Goal: Register for event/course

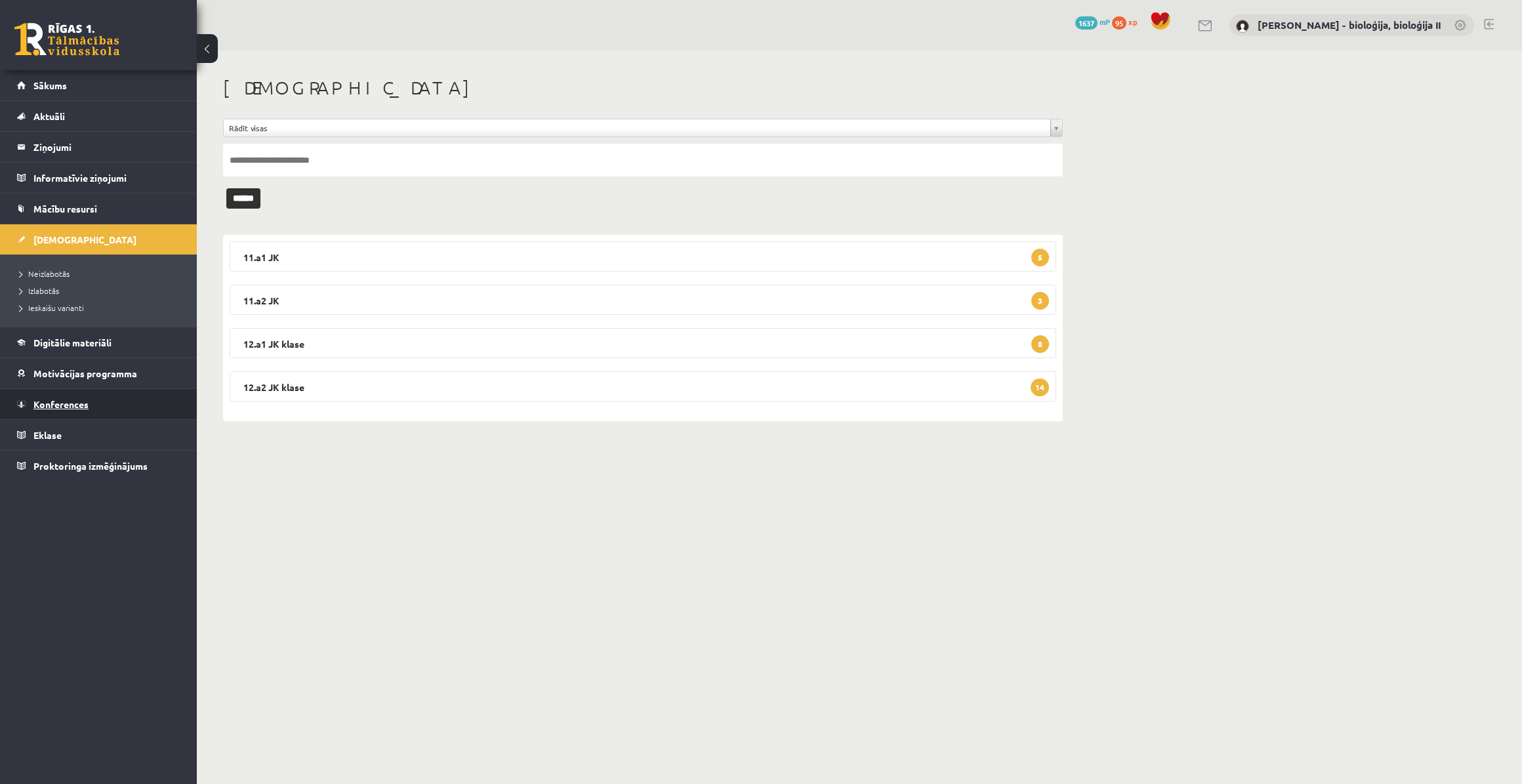
click at [50, 404] on span "Konferences" at bounding box center [61, 404] width 55 height 12
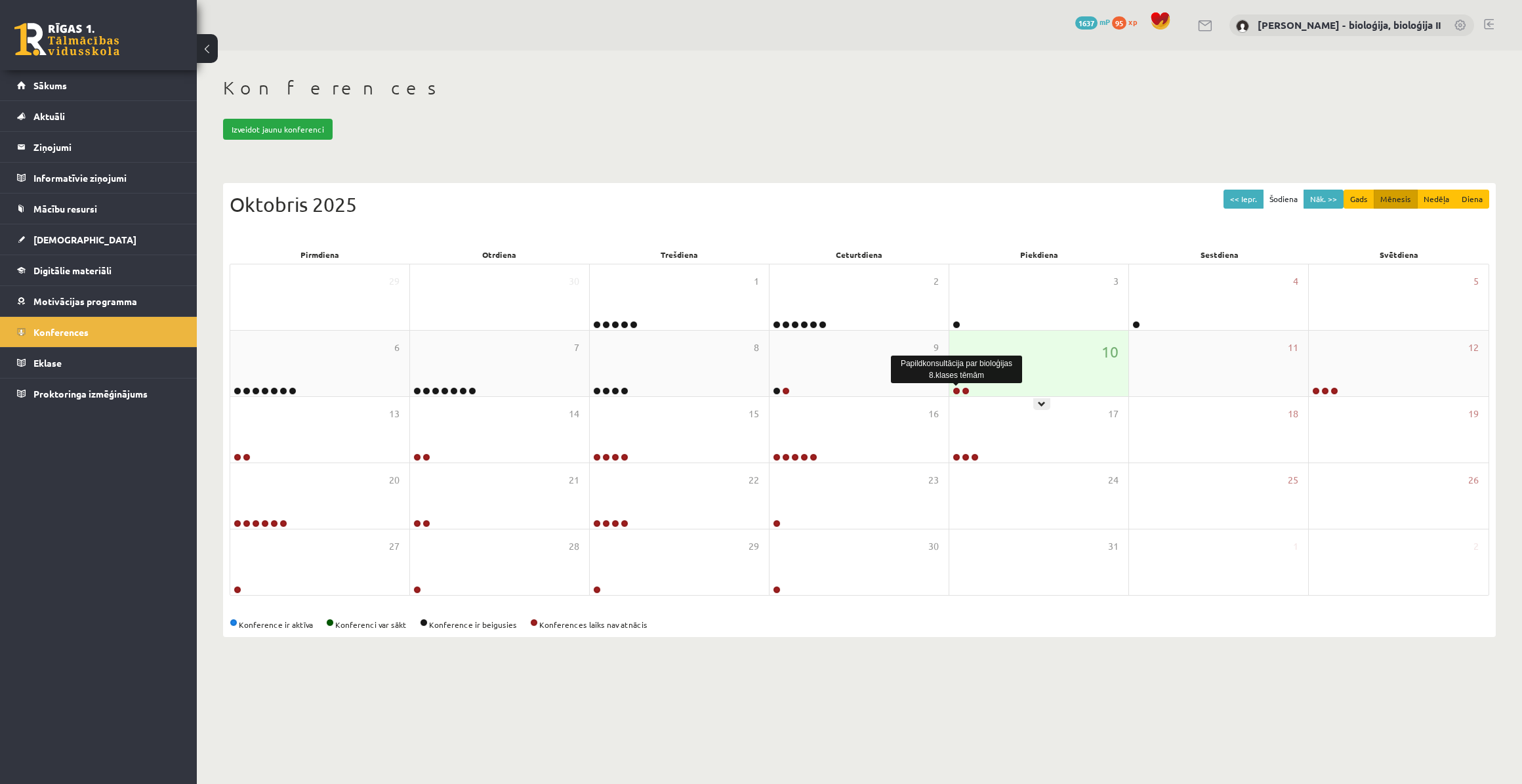
click at [956, 388] on link at bounding box center [956, 391] width 8 height 8
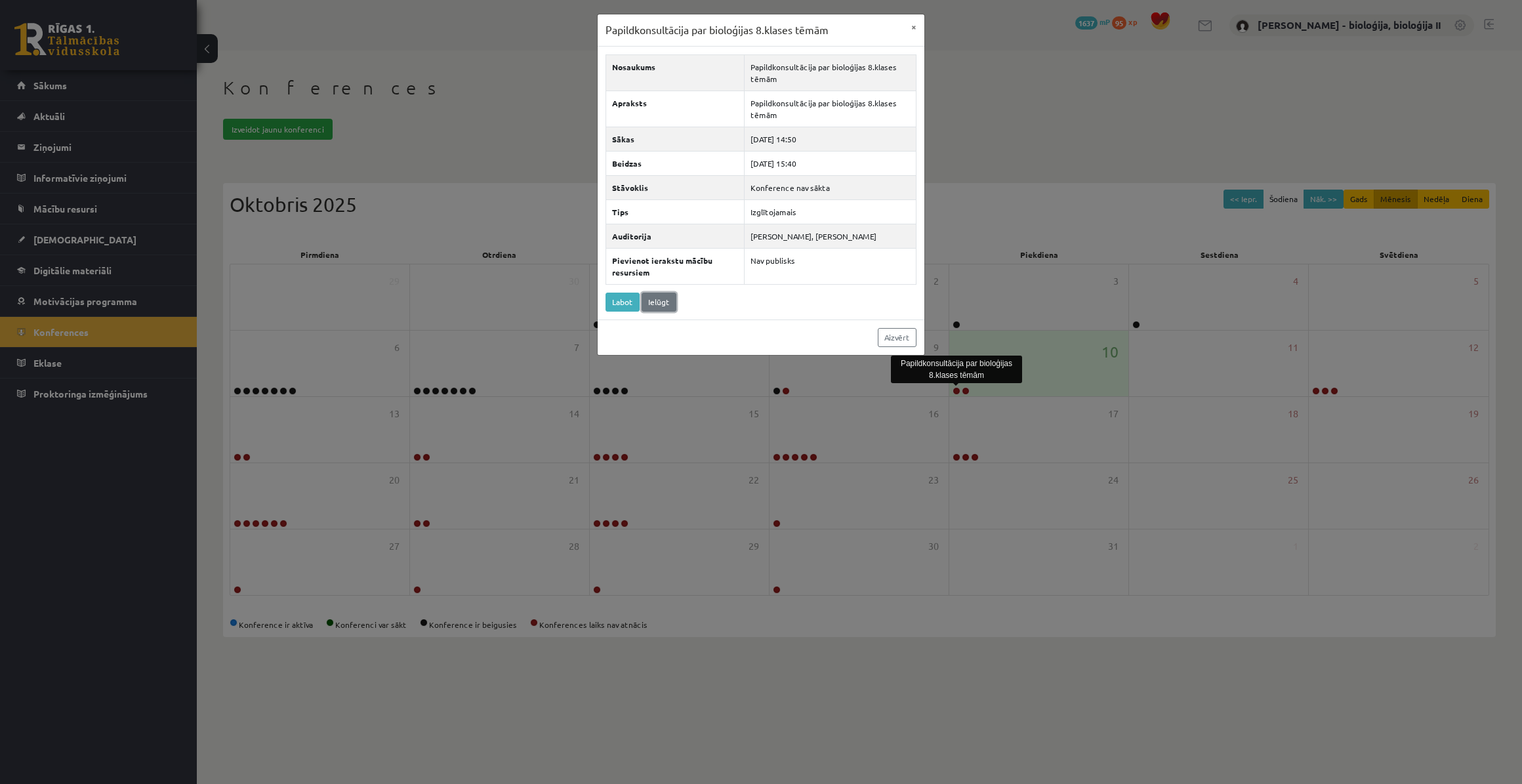
click at [667, 312] on link "Ielūgt" at bounding box center [659, 302] width 35 height 19
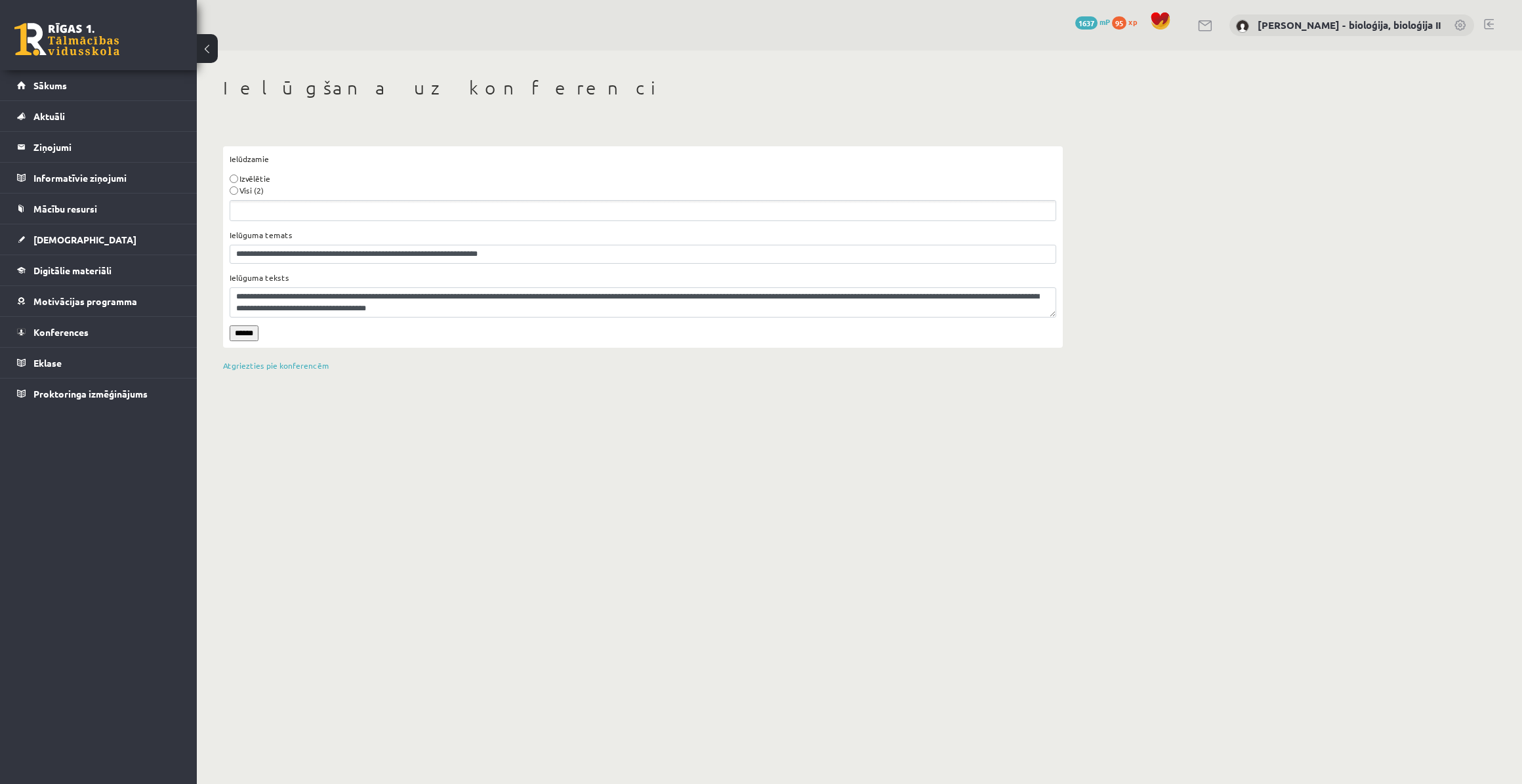
click at [243, 190] on label "Visi (2)" at bounding box center [252, 190] width 24 height 12
click at [252, 333] on input "******" at bounding box center [244, 333] width 29 height 16
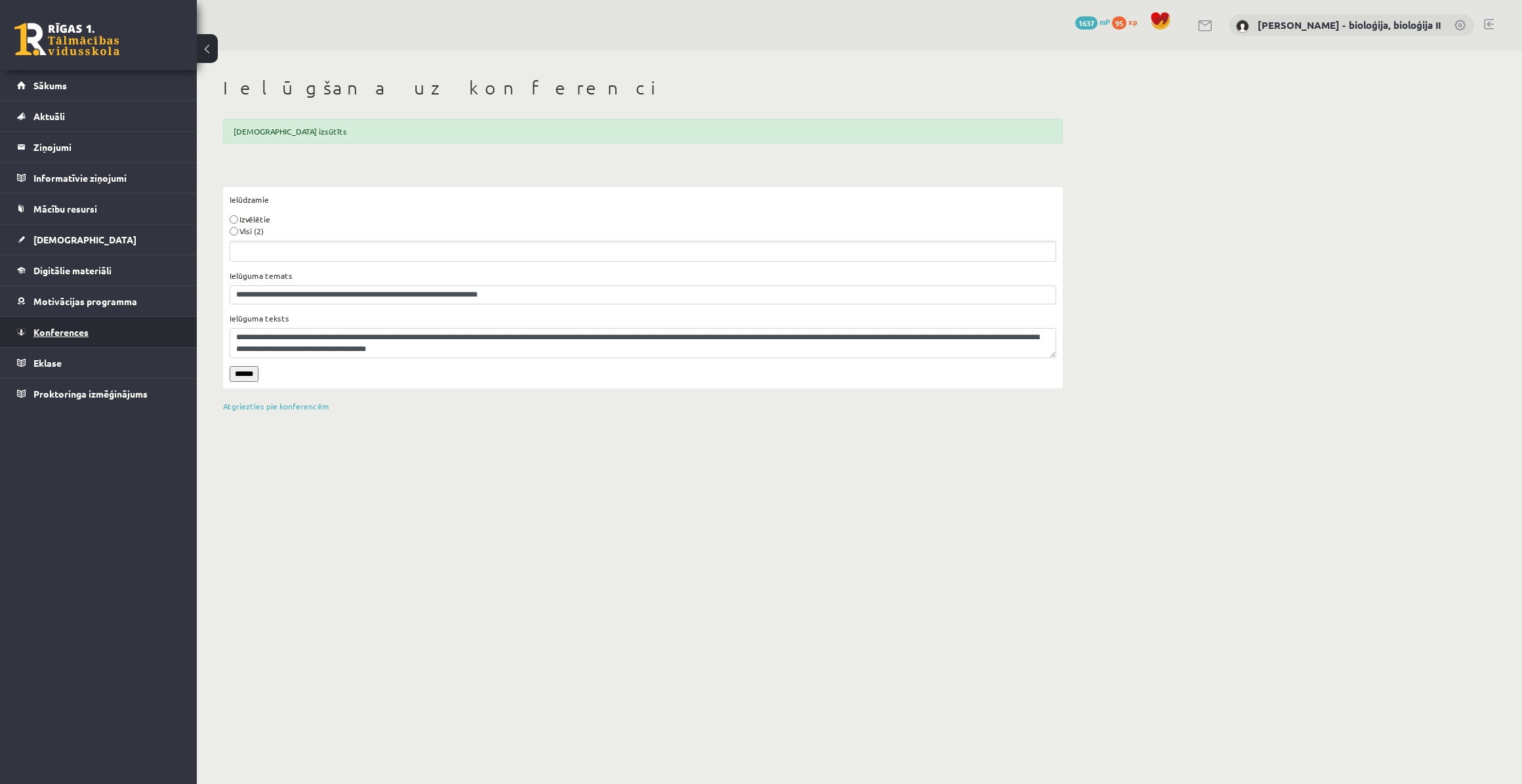
click at [58, 329] on span "Konferences" at bounding box center [61, 332] width 55 height 12
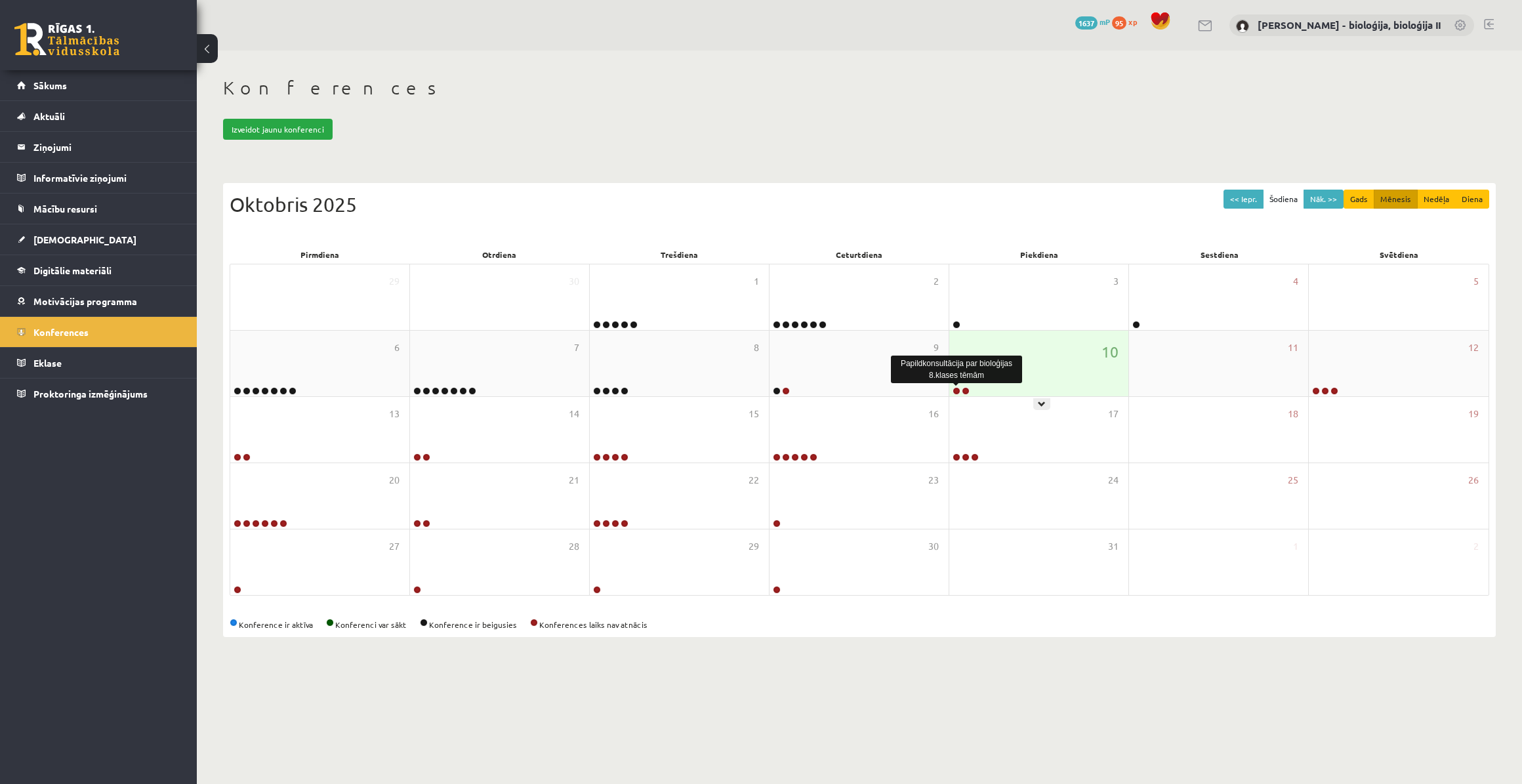
click at [959, 388] on link at bounding box center [956, 391] width 8 height 8
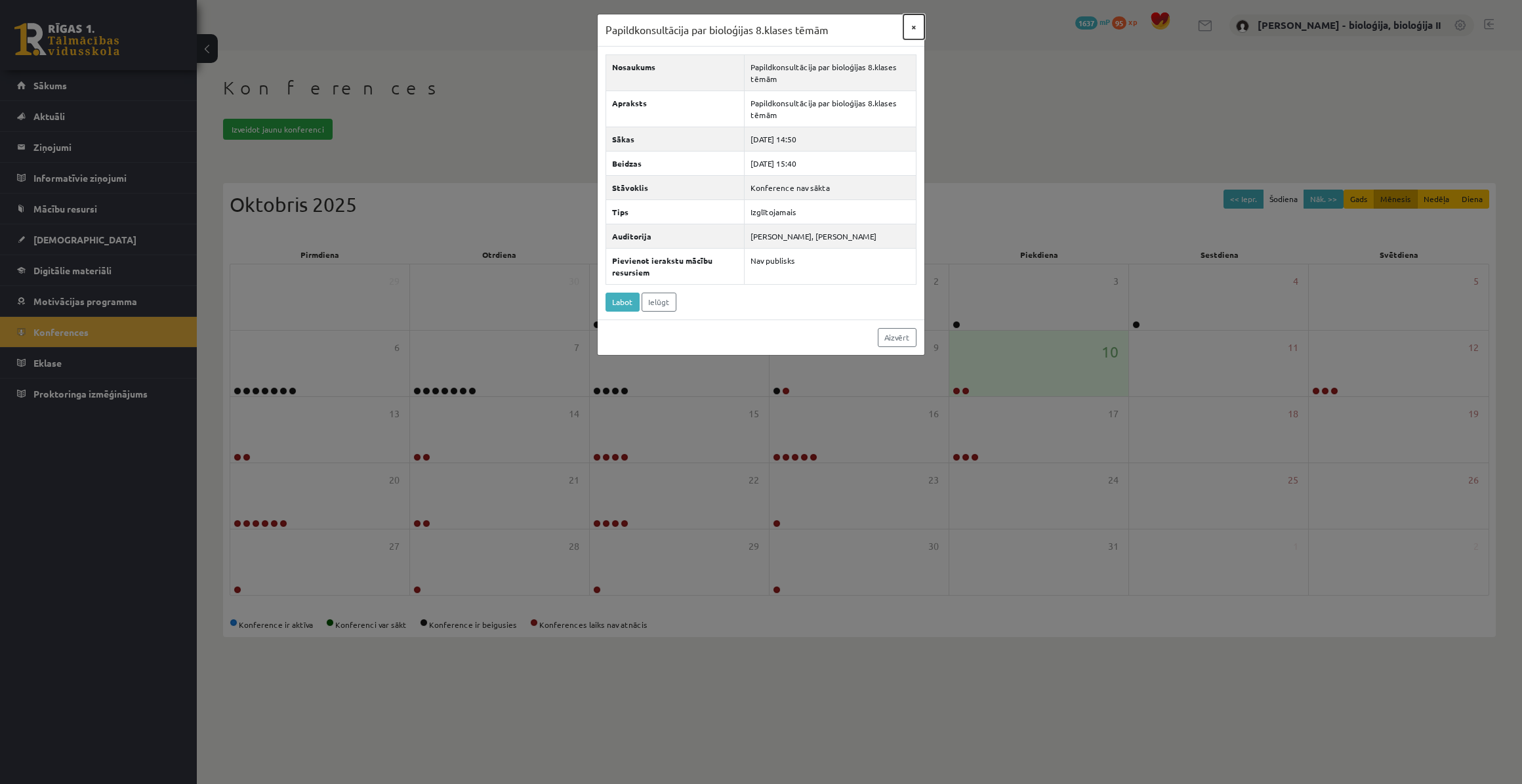
click at [913, 30] on button "×" at bounding box center [914, 27] width 21 height 25
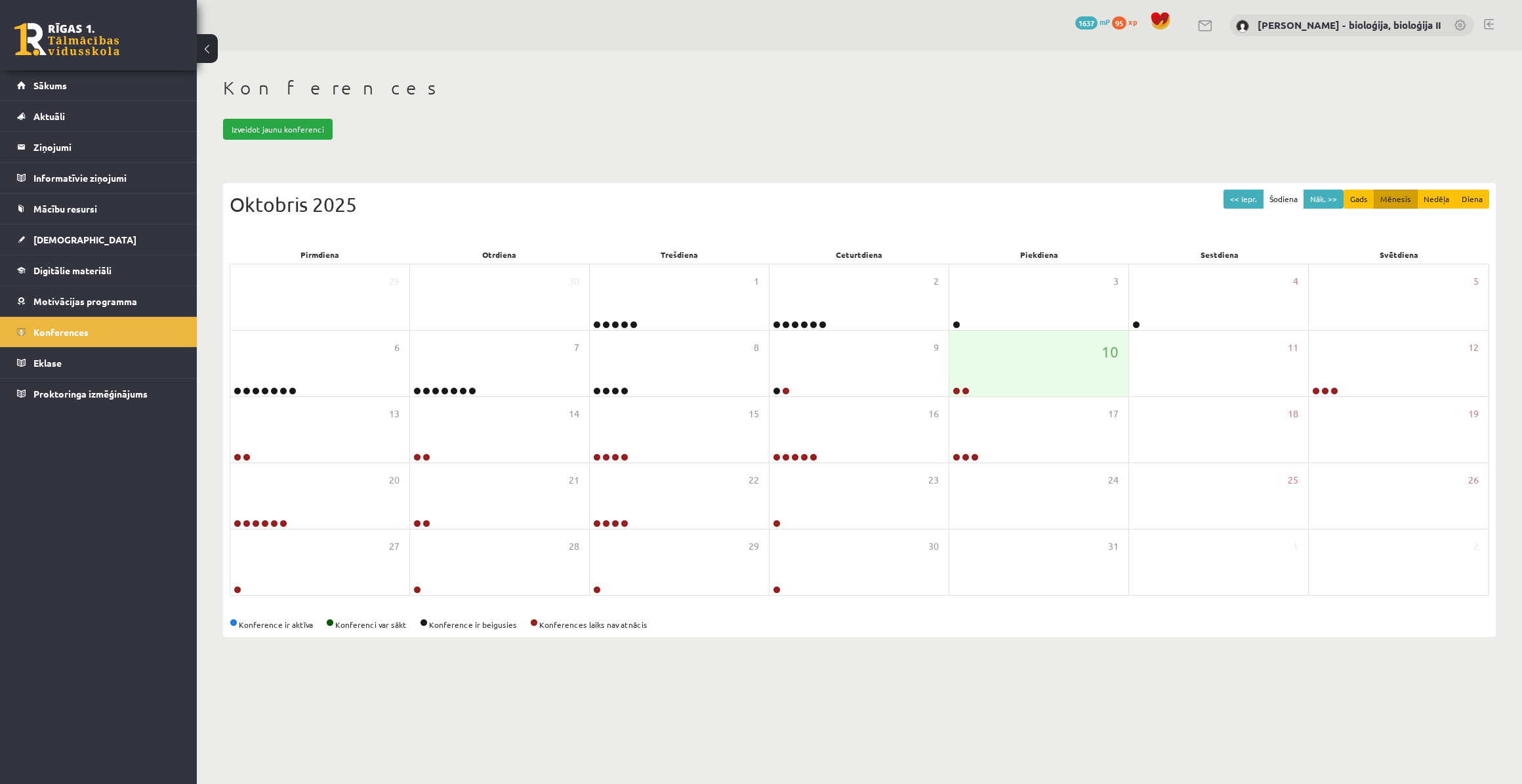
click at [1129, 682] on body "0 Dāvanas 1637 mP 95 xp Elza Saulīte - bioloģija, bioloģija II Sākums Aktuāli K…" at bounding box center [761, 392] width 1522 height 784
click at [957, 391] on link at bounding box center [956, 391] width 8 height 8
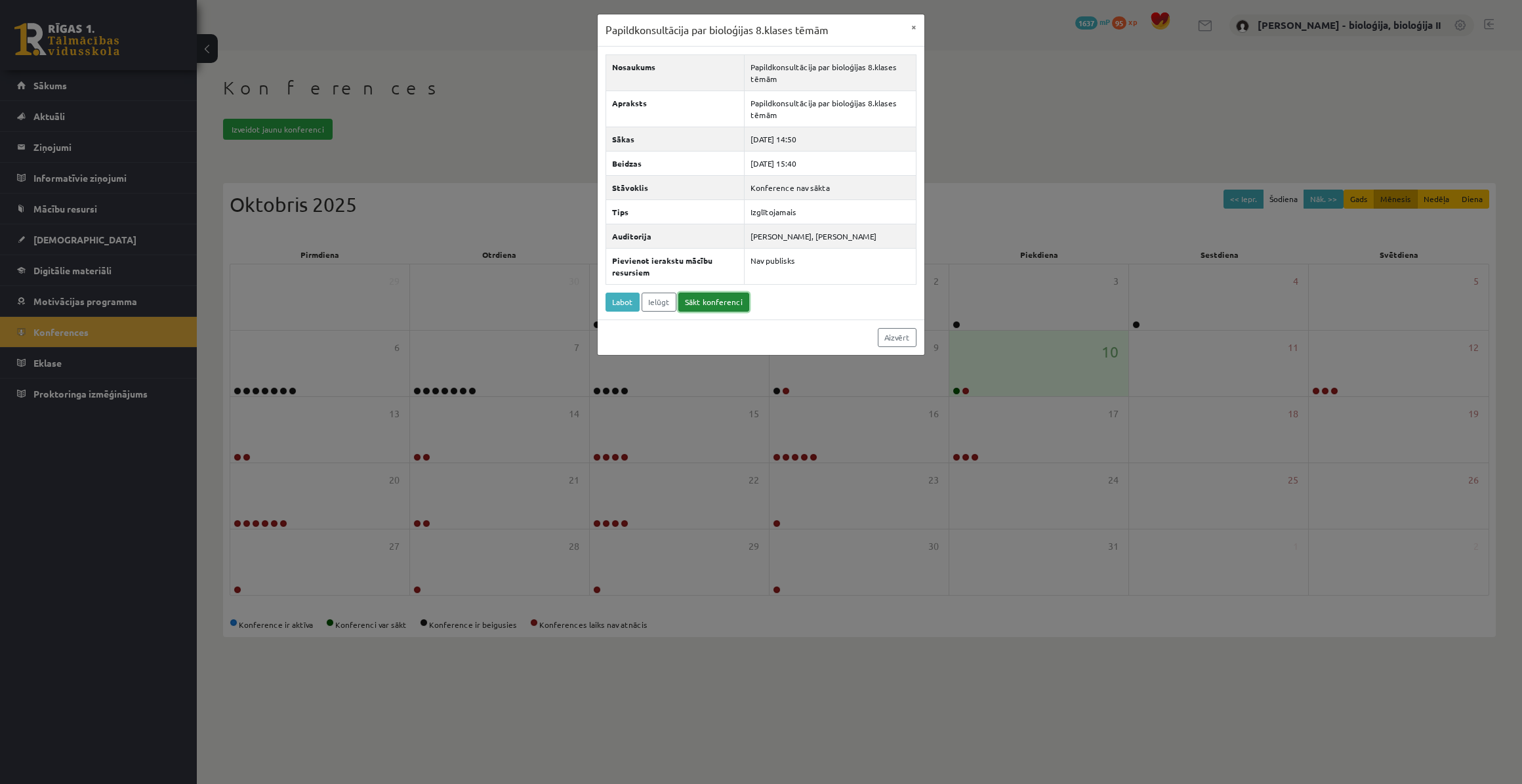
click at [701, 312] on link "Sākt konferenci" at bounding box center [713, 302] width 71 height 19
click at [477, 56] on div "Papildkonsultācija par bioloģijas 8.klases tēmām × Nosaukums Papildkonsultācija…" at bounding box center [761, 392] width 1522 height 784
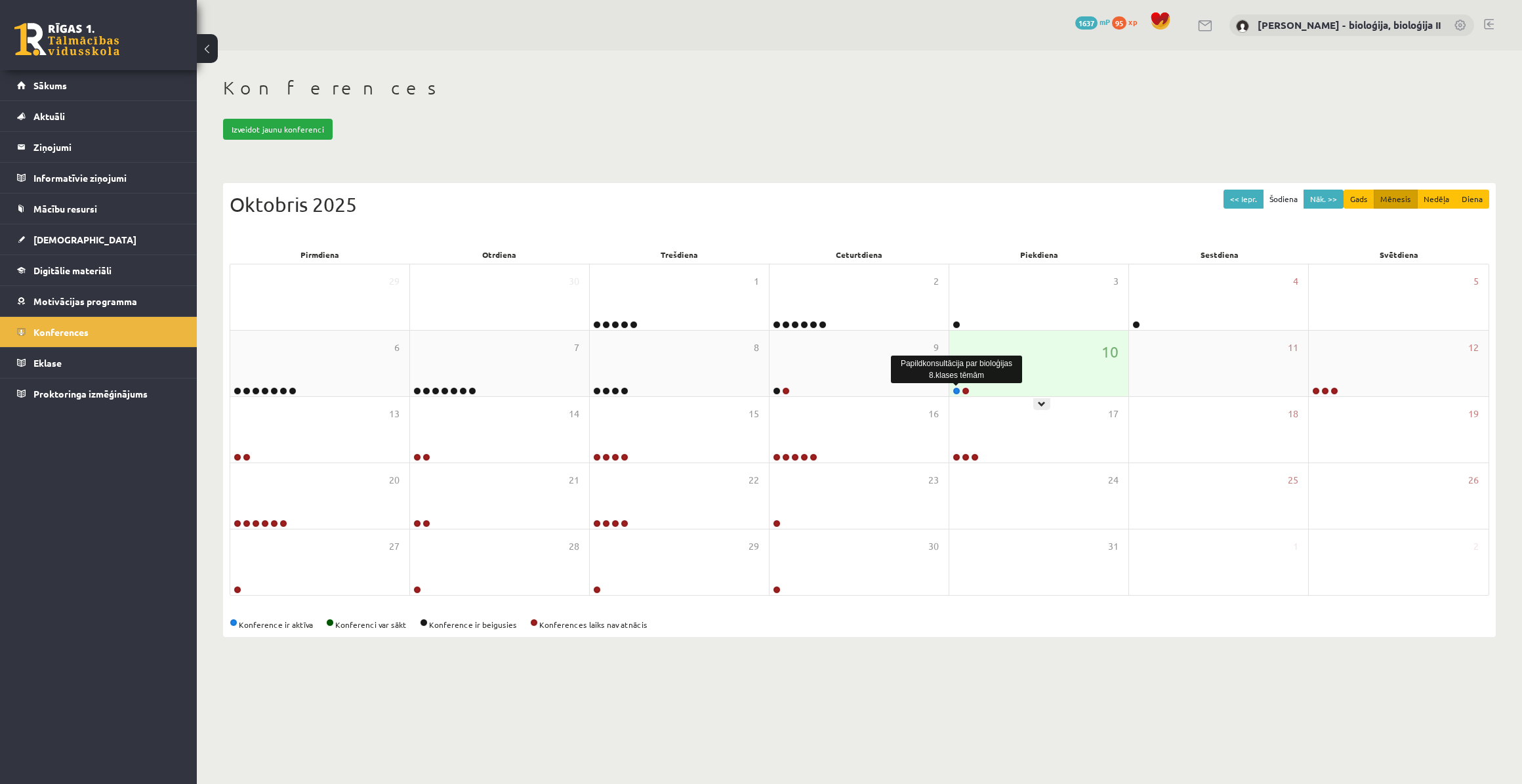
click at [955, 387] on link at bounding box center [956, 391] width 8 height 8
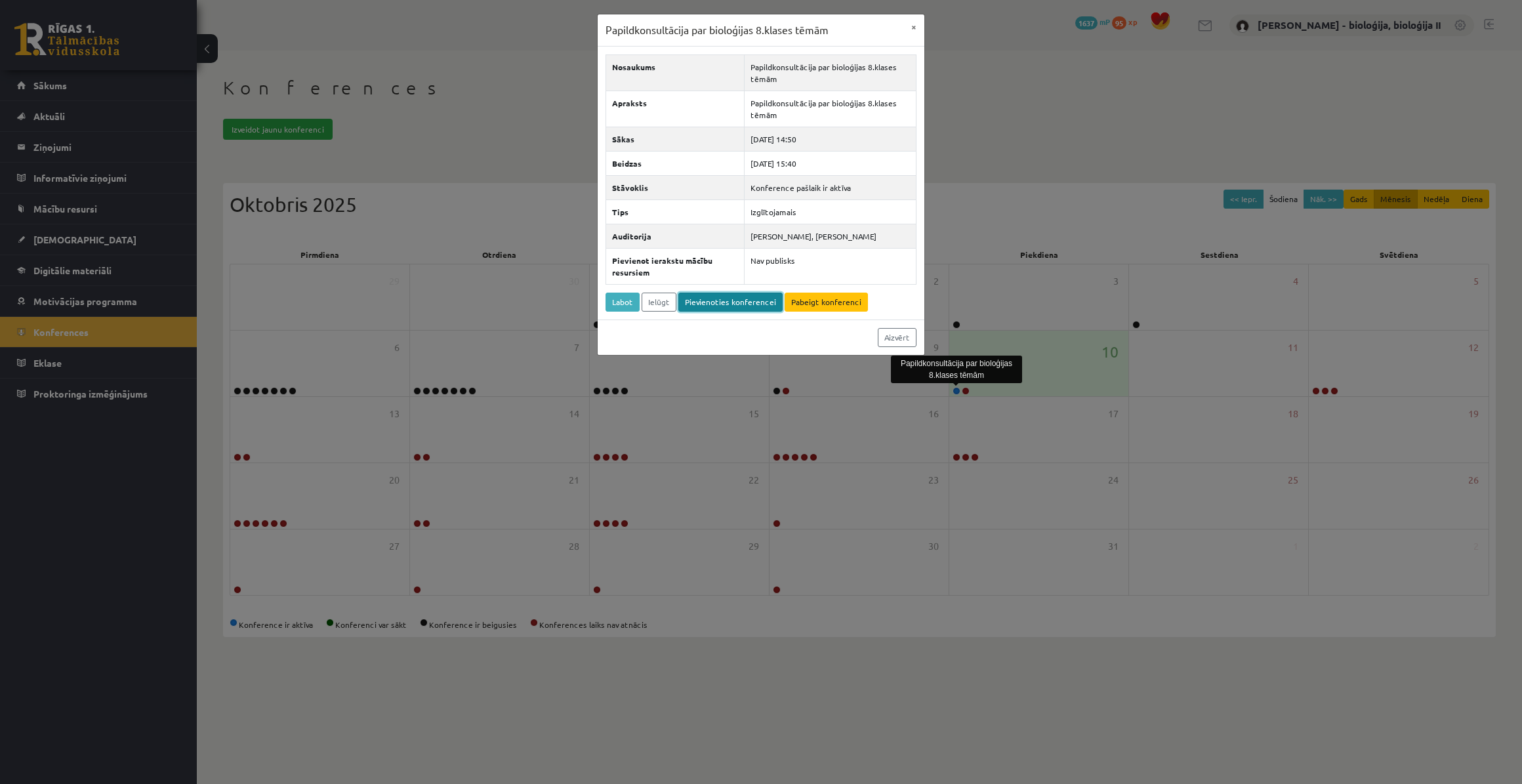
click at [729, 307] on link "Pievienoties konferencei" at bounding box center [730, 302] width 104 height 19
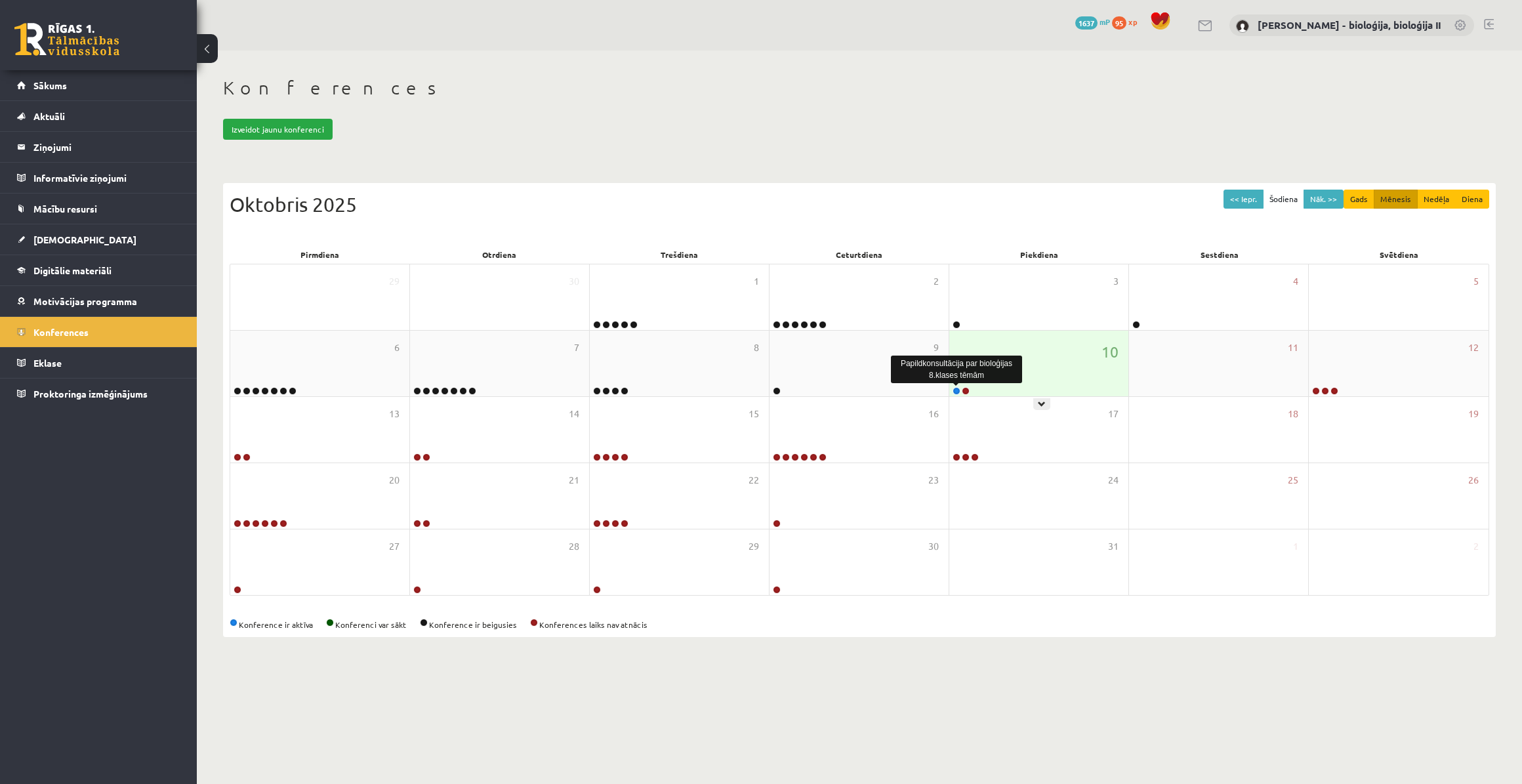
click at [955, 393] on link at bounding box center [956, 391] width 8 height 8
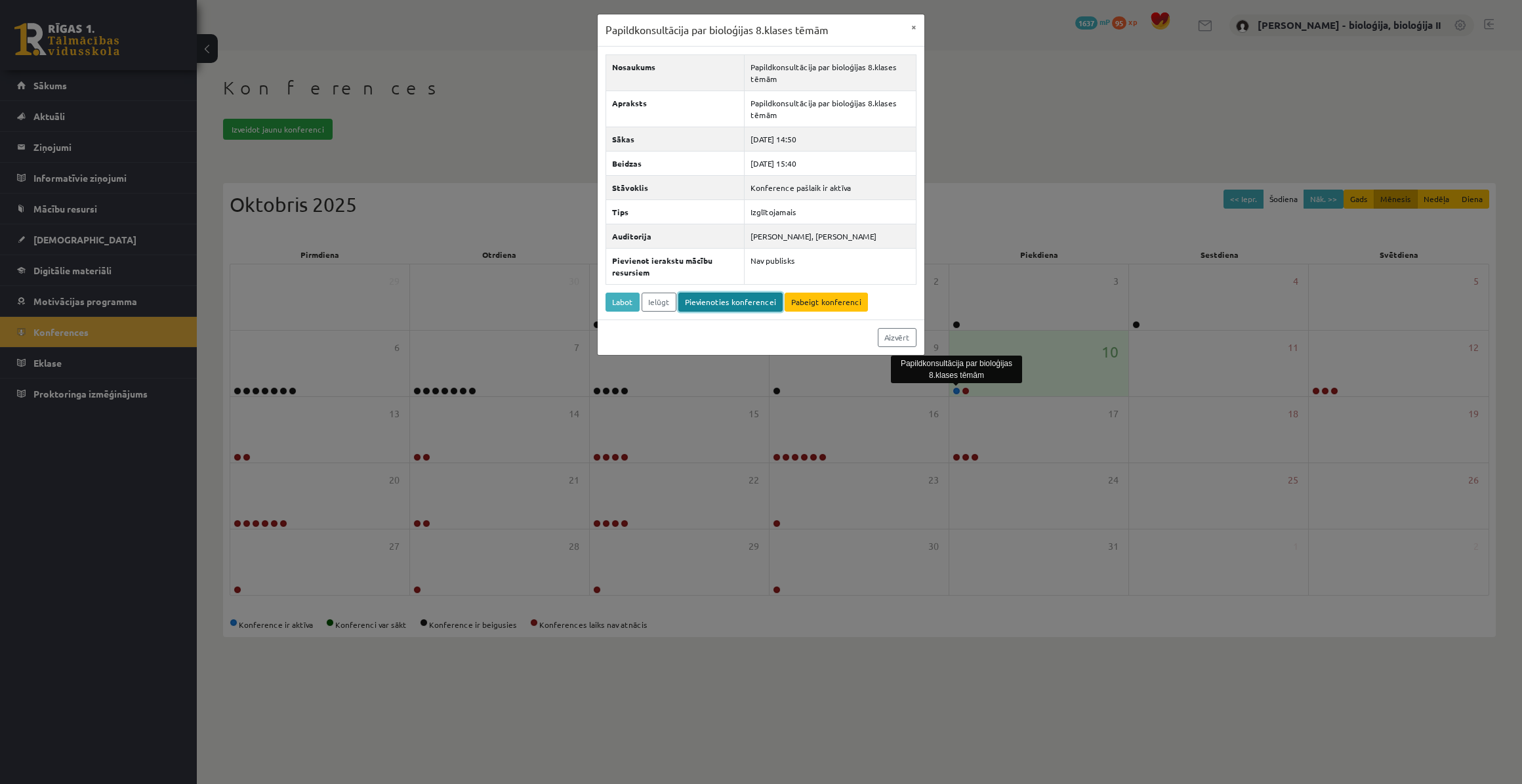
click at [704, 311] on link "Pievienoties konferencei" at bounding box center [730, 302] width 104 height 19
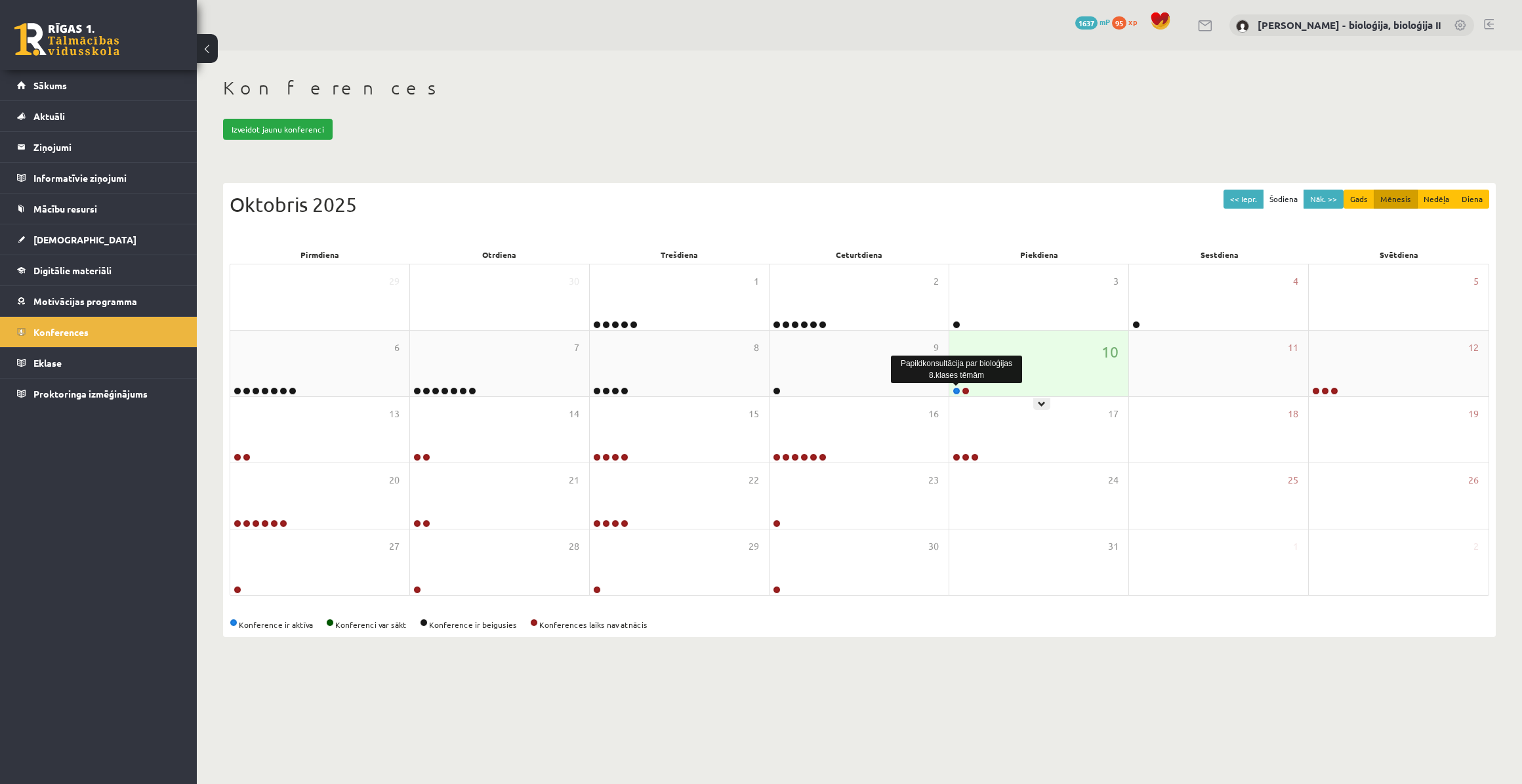
click at [957, 390] on link at bounding box center [956, 391] width 8 height 8
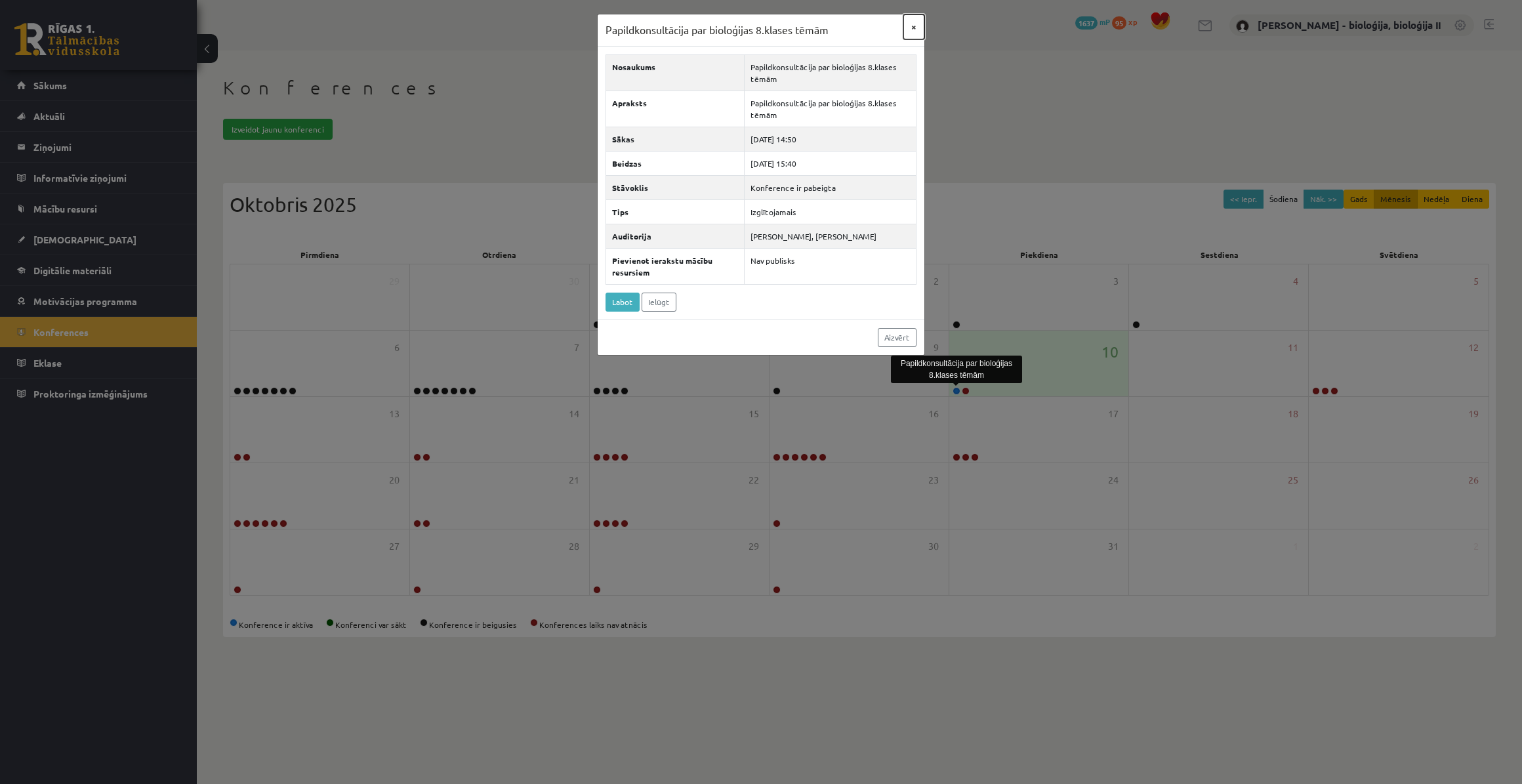
click at [915, 24] on button "×" at bounding box center [914, 27] width 21 height 25
